Goal: Task Accomplishment & Management: Manage account settings

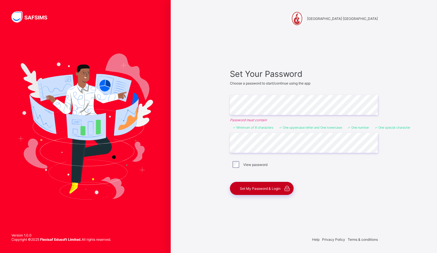
click at [265, 190] on span "Set My Password & Login" at bounding box center [260, 188] width 41 height 4
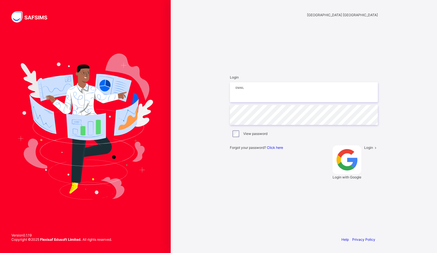
click at [255, 102] on input "email" at bounding box center [304, 92] width 148 height 20
type input "**********"
click at [335, 140] on div "View password" at bounding box center [304, 134] width 148 height 12
click at [373, 149] on span at bounding box center [375, 147] width 5 height 4
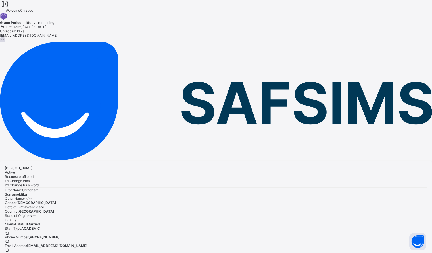
click at [360, 29] on div at bounding box center [216, 29] width 432 height 0
click at [407, 161] on div "[PERSON_NAME] Active Request profile edit Change email Change Password First Na…" at bounding box center [216, 211] width 432 height 100
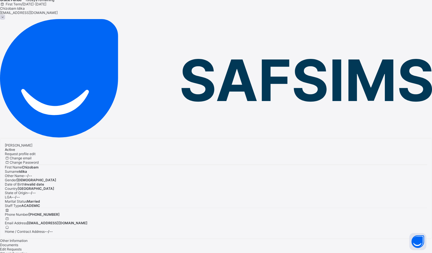
scroll to position [32, 0]
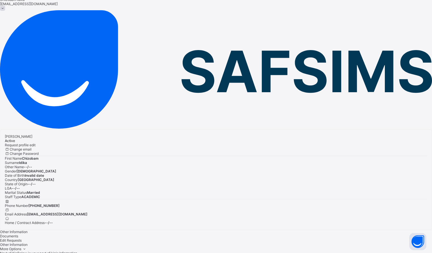
click at [8, 252] on span "--/--" at bounding box center [4, 257] width 8 height 4
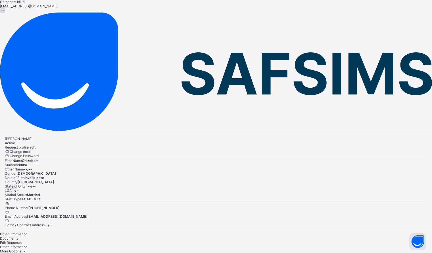
scroll to position [0, 0]
